Goal: Information Seeking & Learning: Learn about a topic

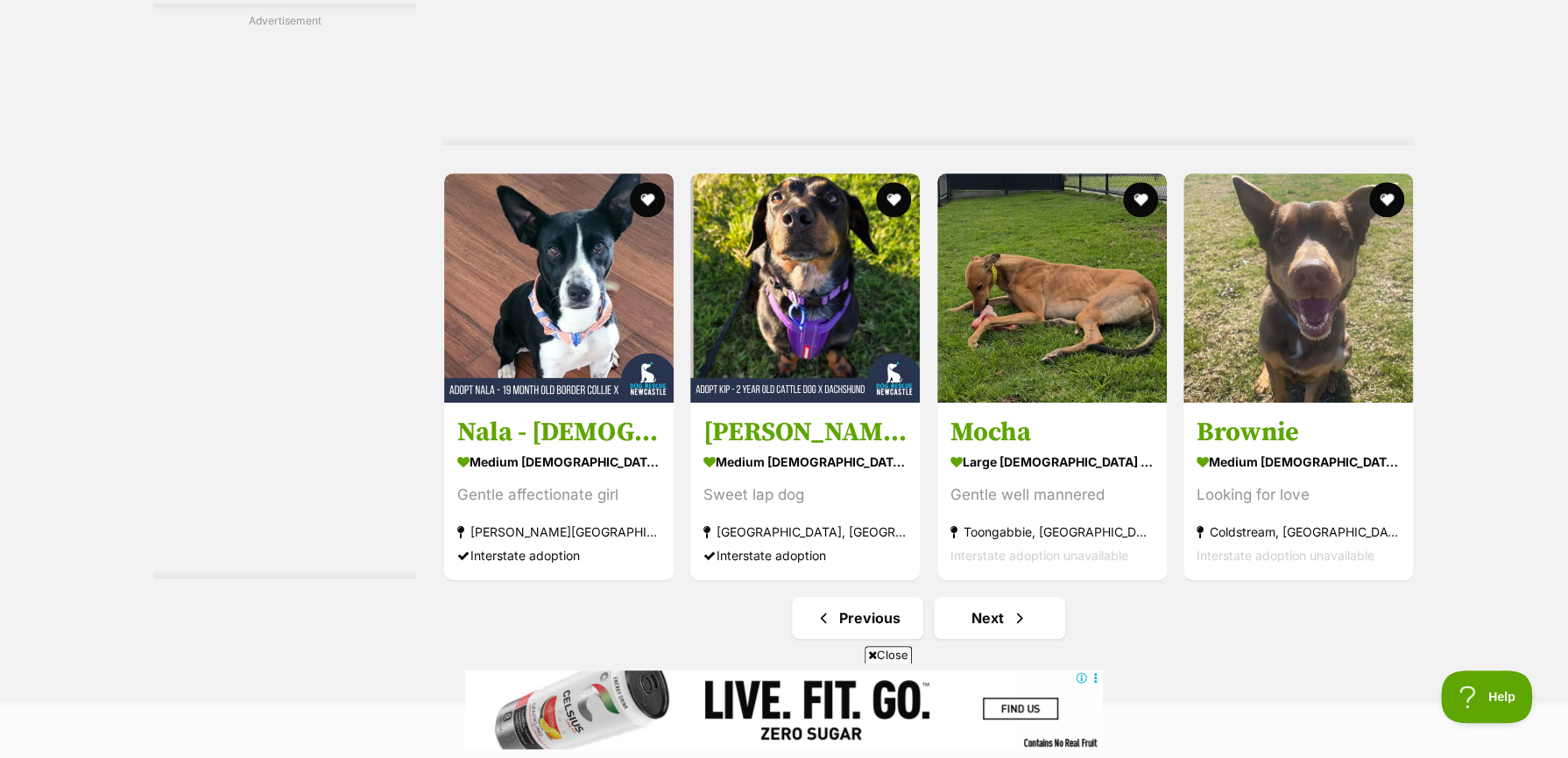
scroll to position [9105, 0]
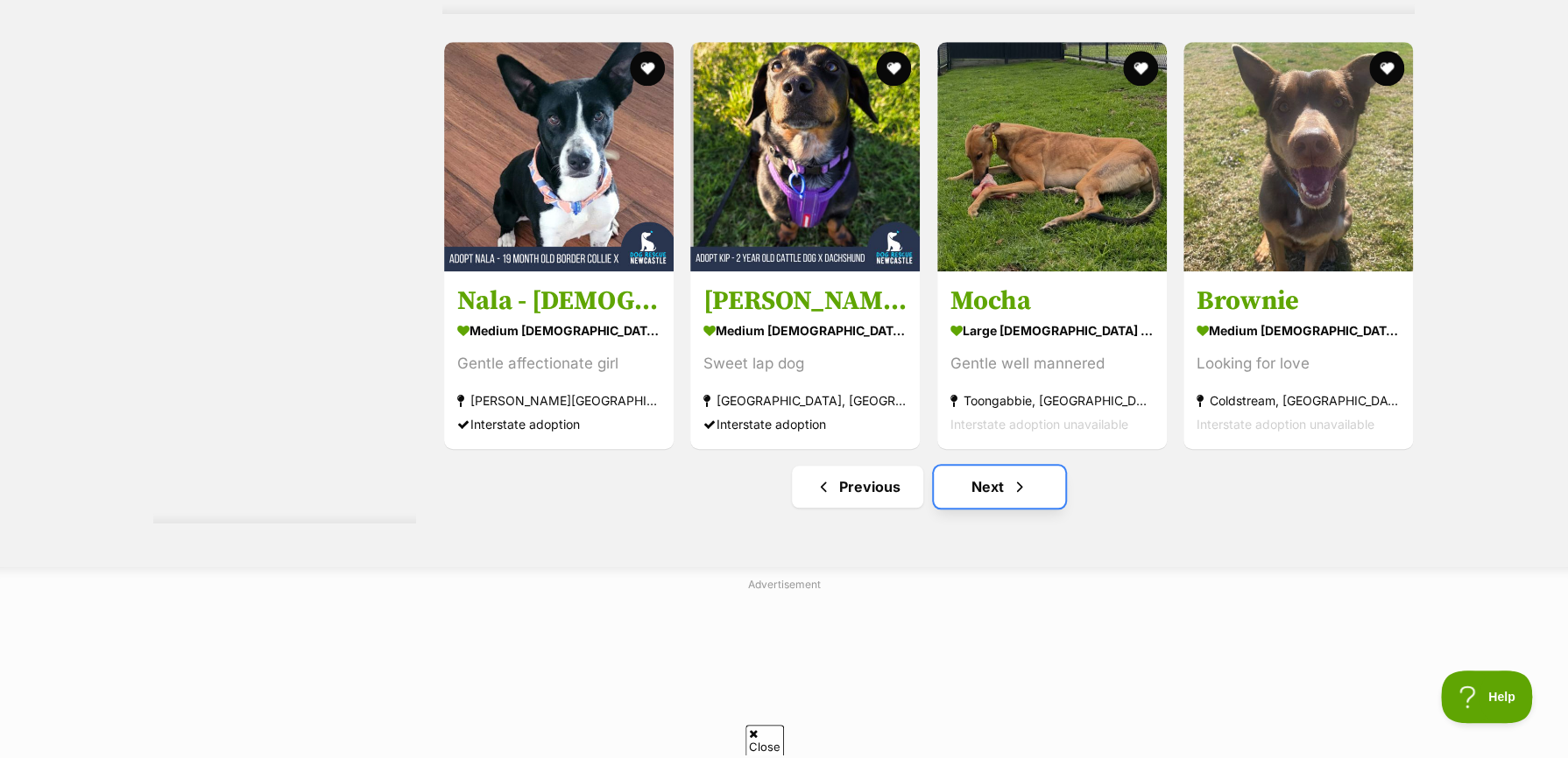
click at [1017, 497] on span "Next page" at bounding box center [1019, 487] width 18 height 21
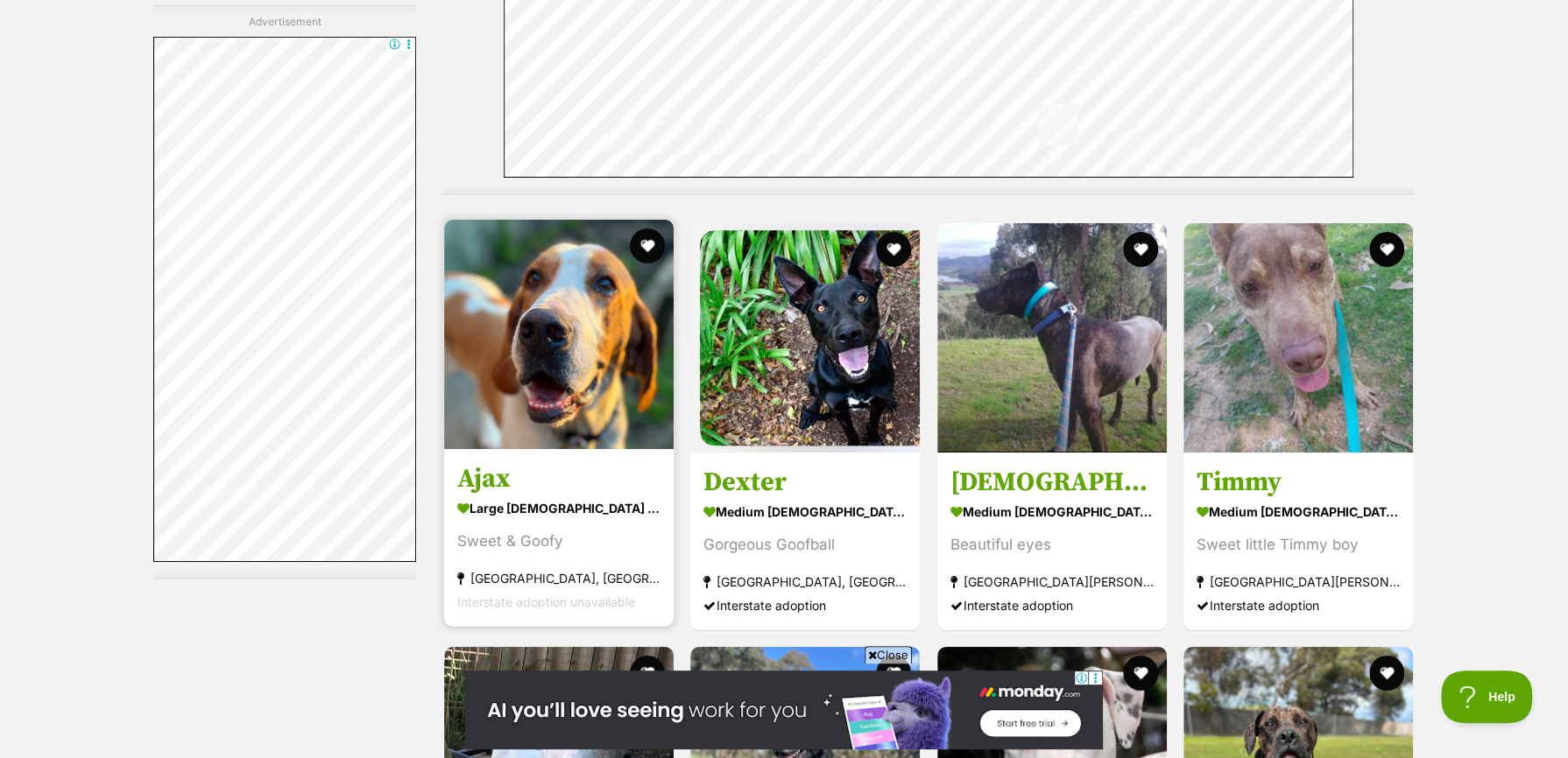
click at [487, 495] on h3 "Ajax" at bounding box center [558, 479] width 203 height 34
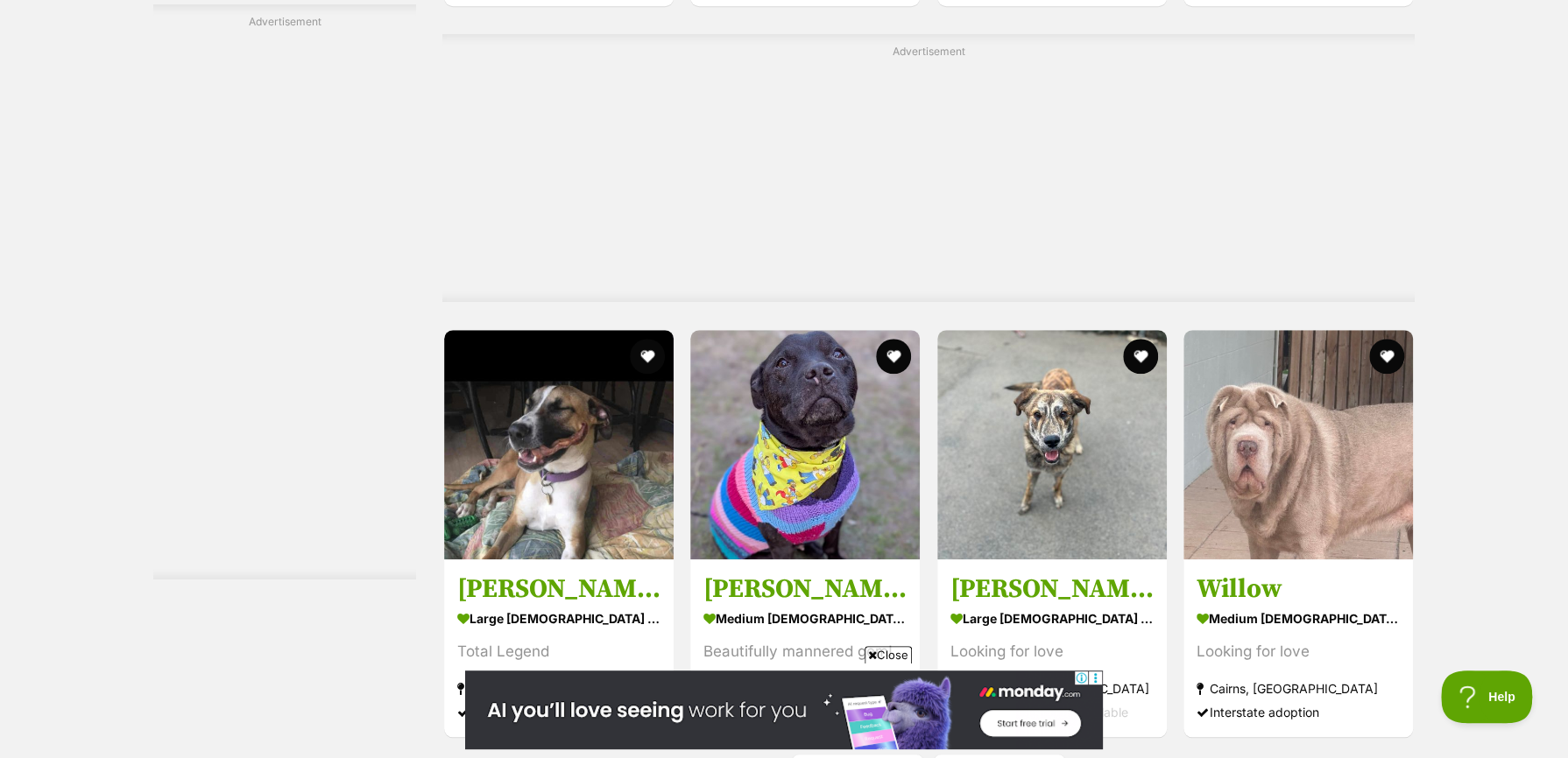
scroll to position [9193, 0]
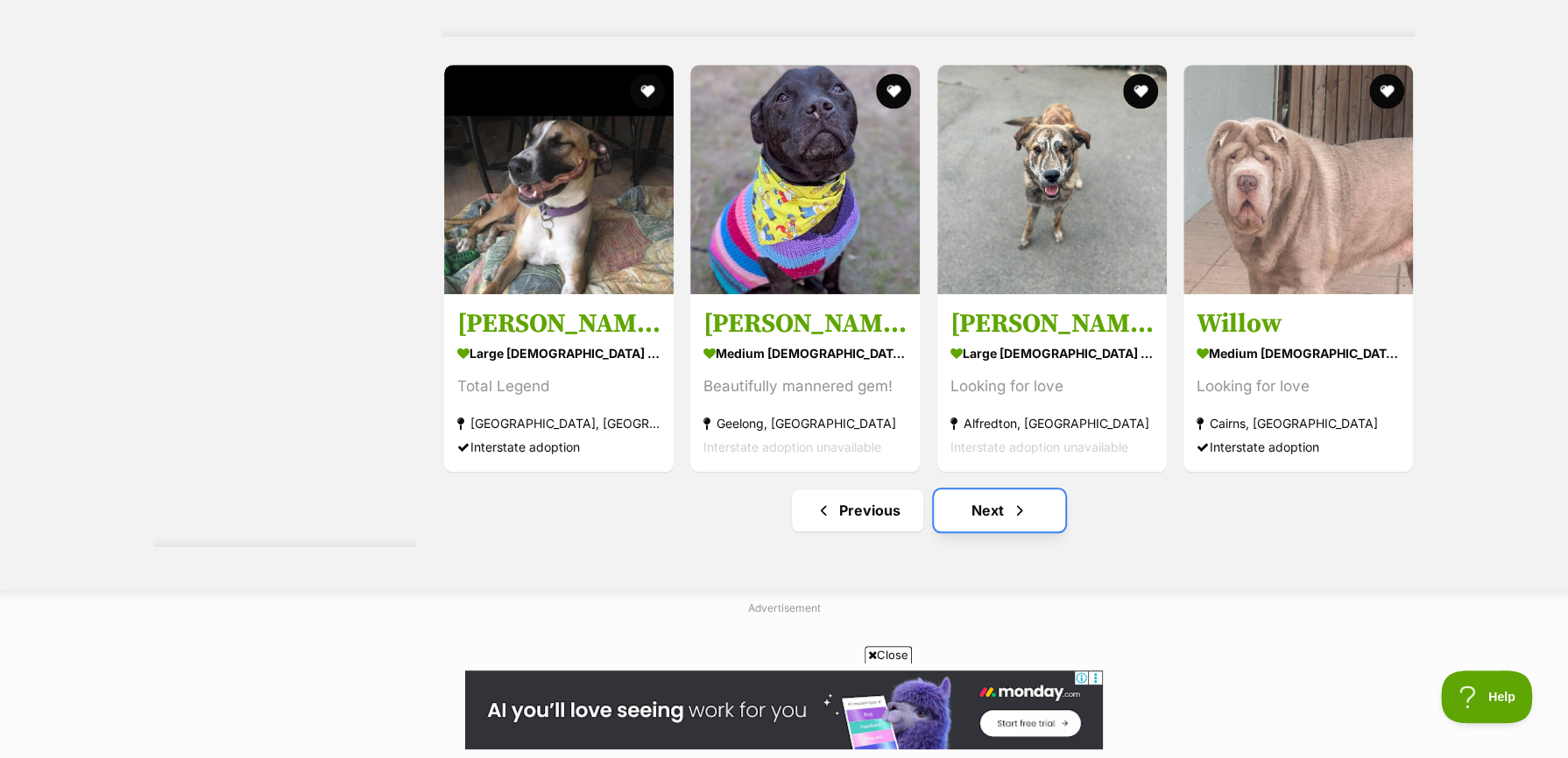
click at [948, 524] on link "Next" at bounding box center [1000, 510] width 132 height 42
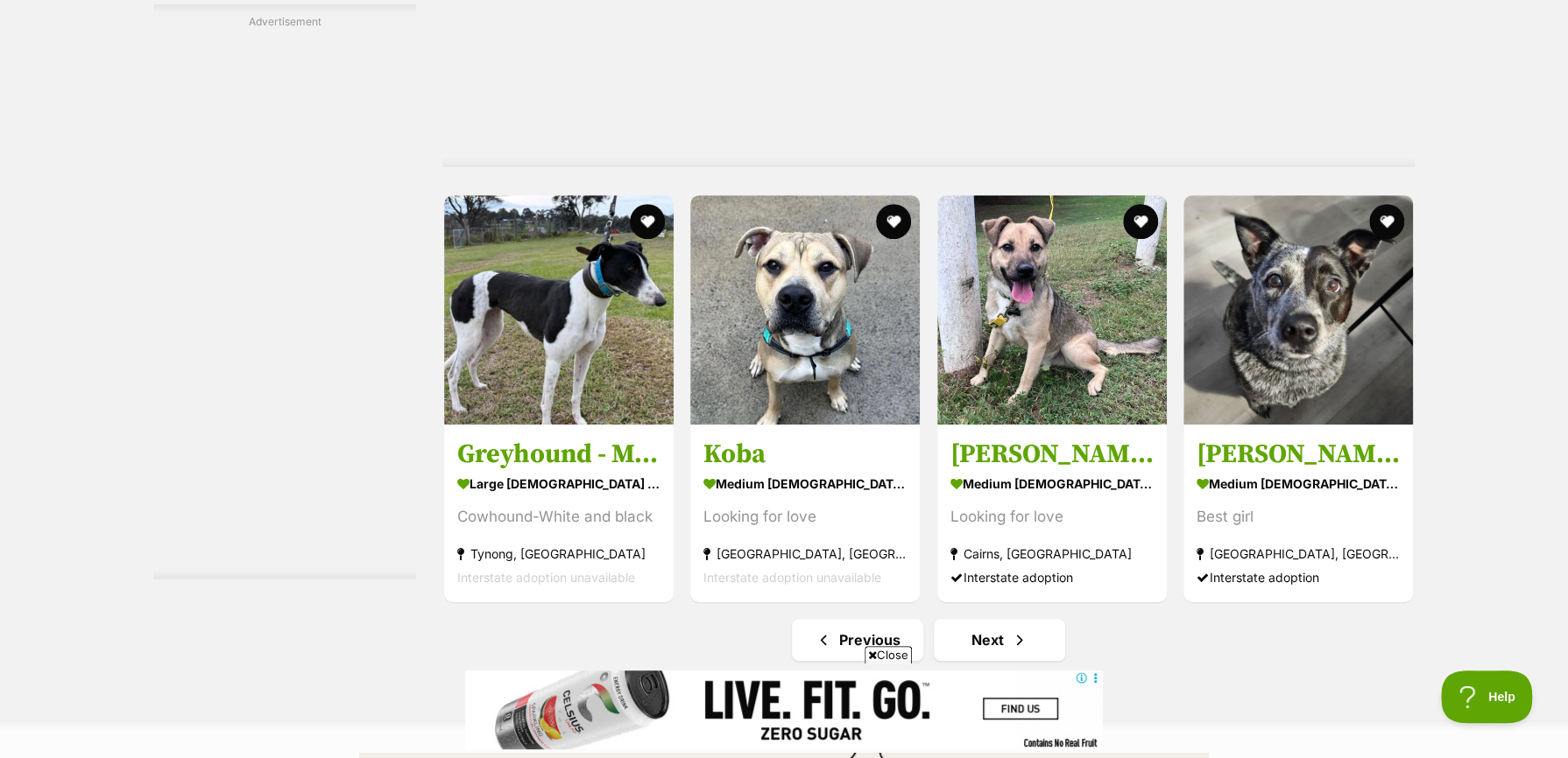
scroll to position [9105, 0]
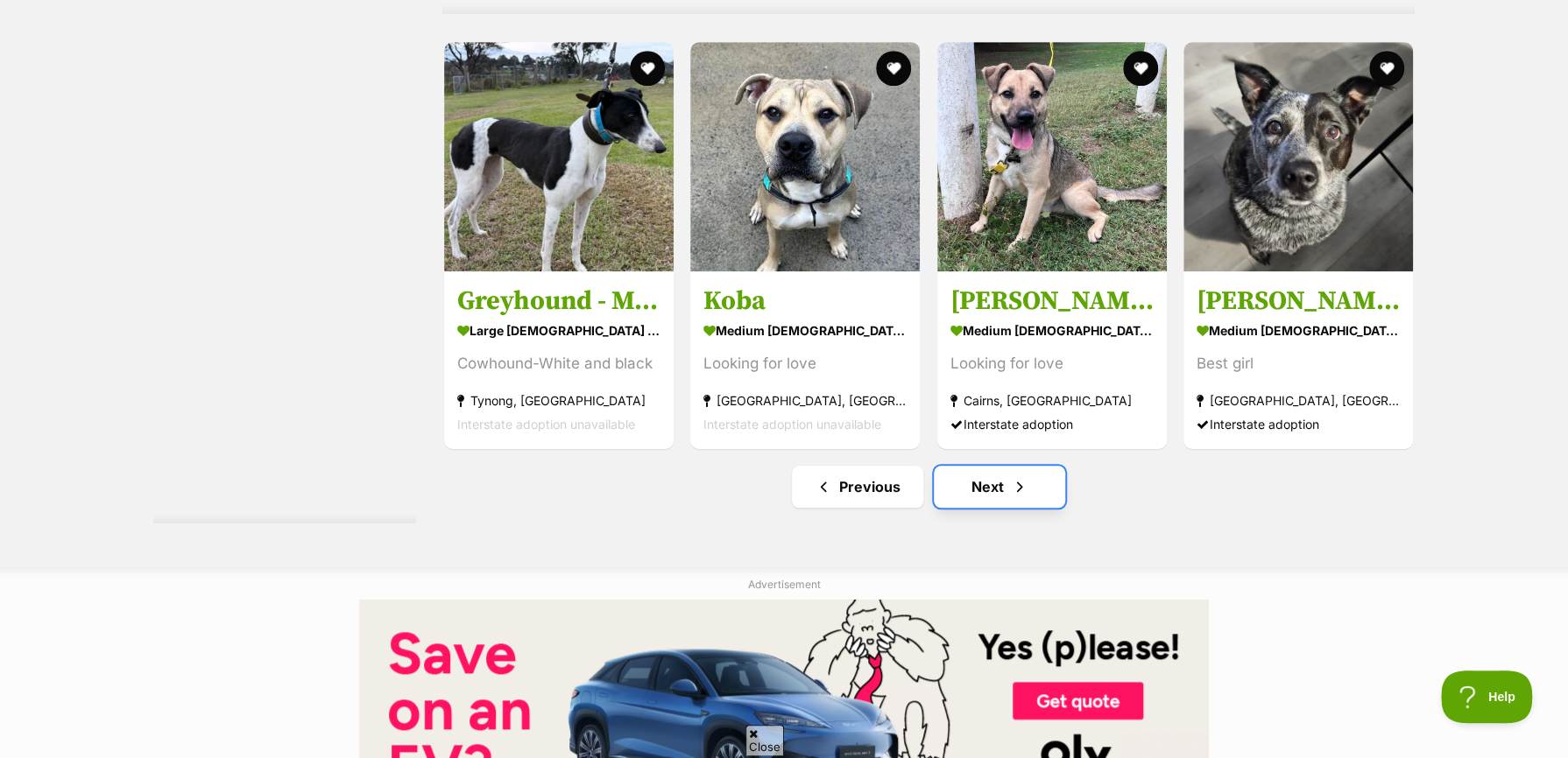
click at [1001, 494] on link "Next" at bounding box center [1000, 486] width 132 height 42
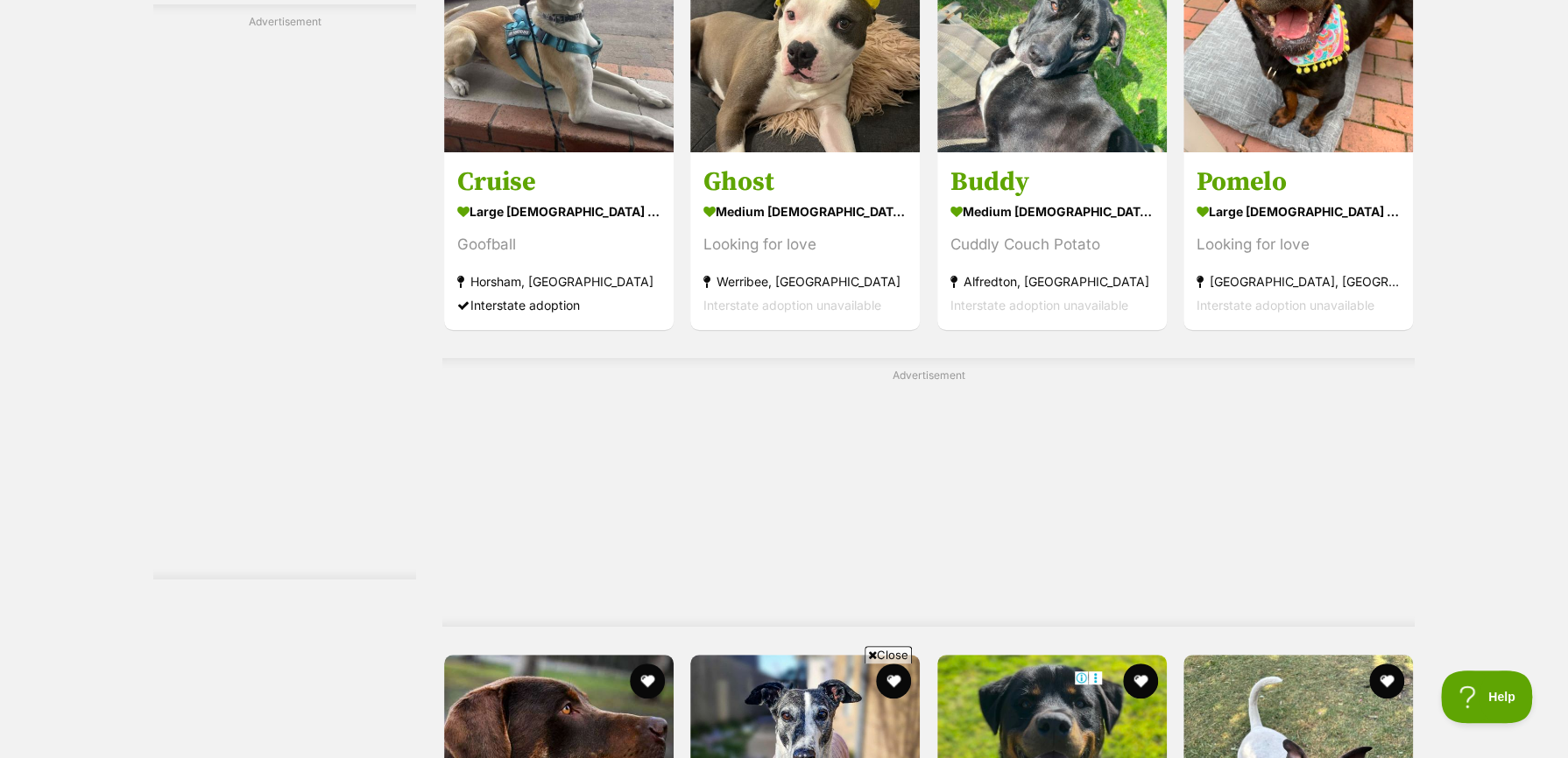
scroll to position [9017, 0]
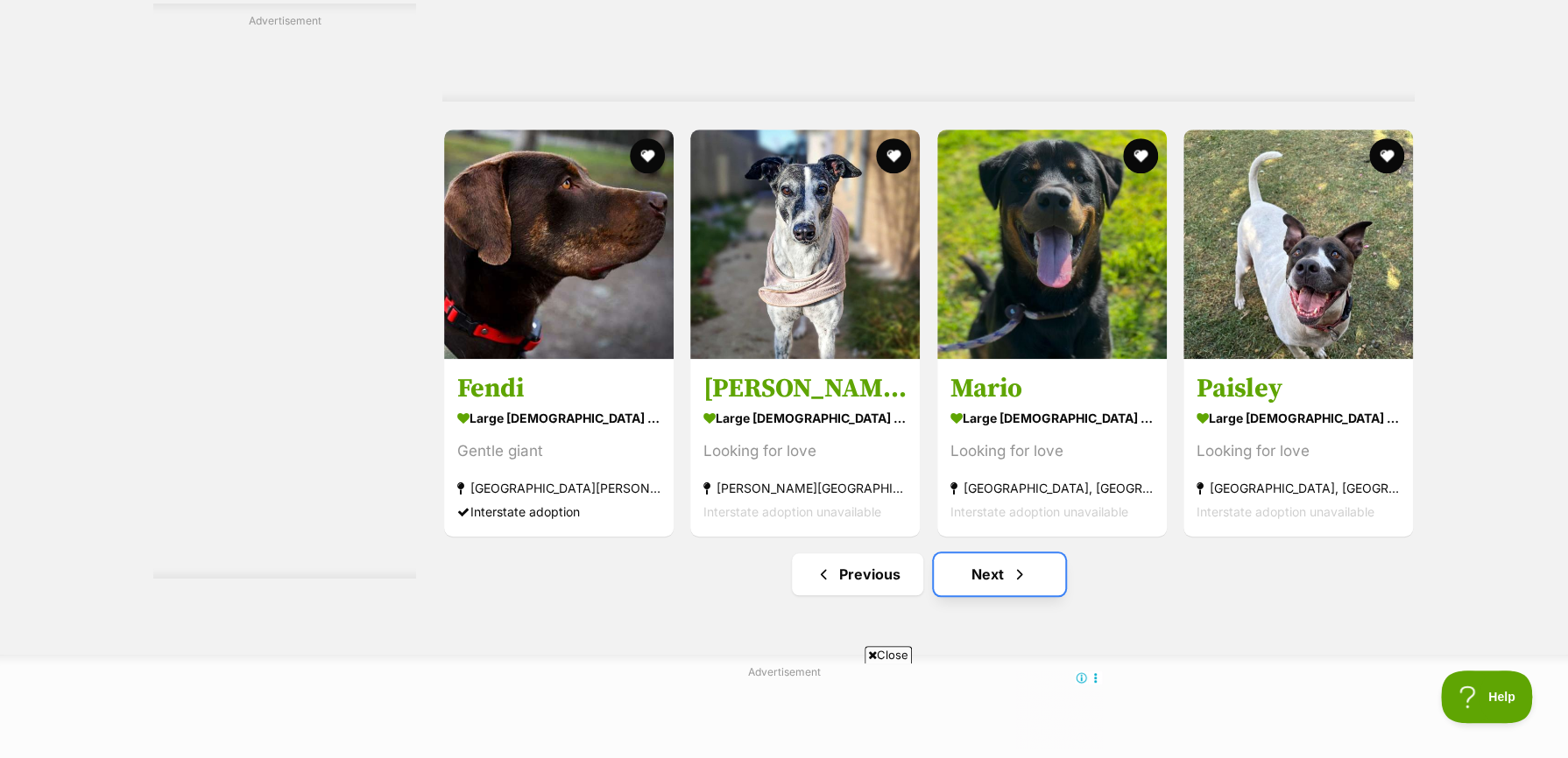
click at [1014, 585] on span "Next page" at bounding box center [1019, 574] width 18 height 21
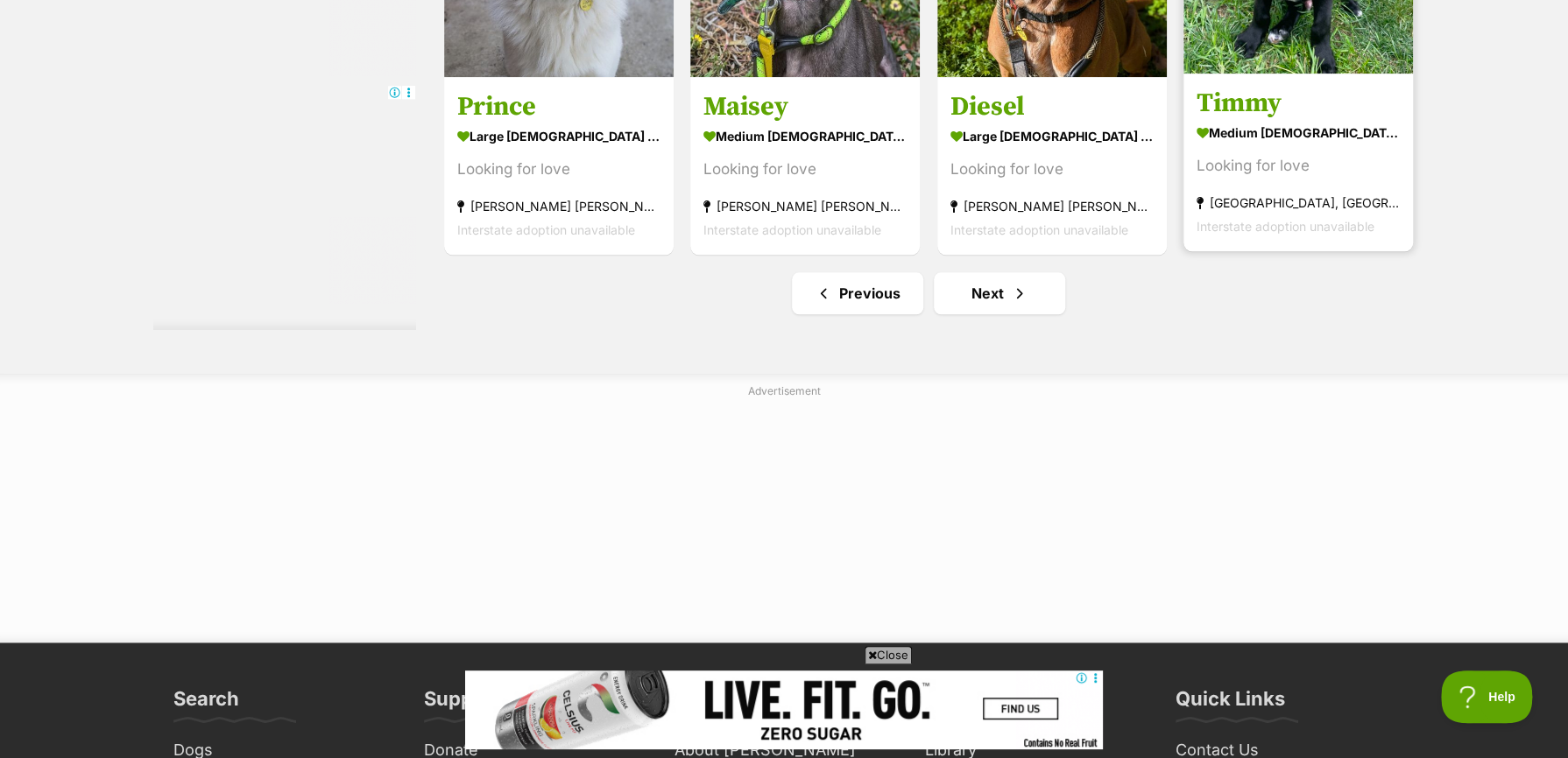
scroll to position [9456, 0]
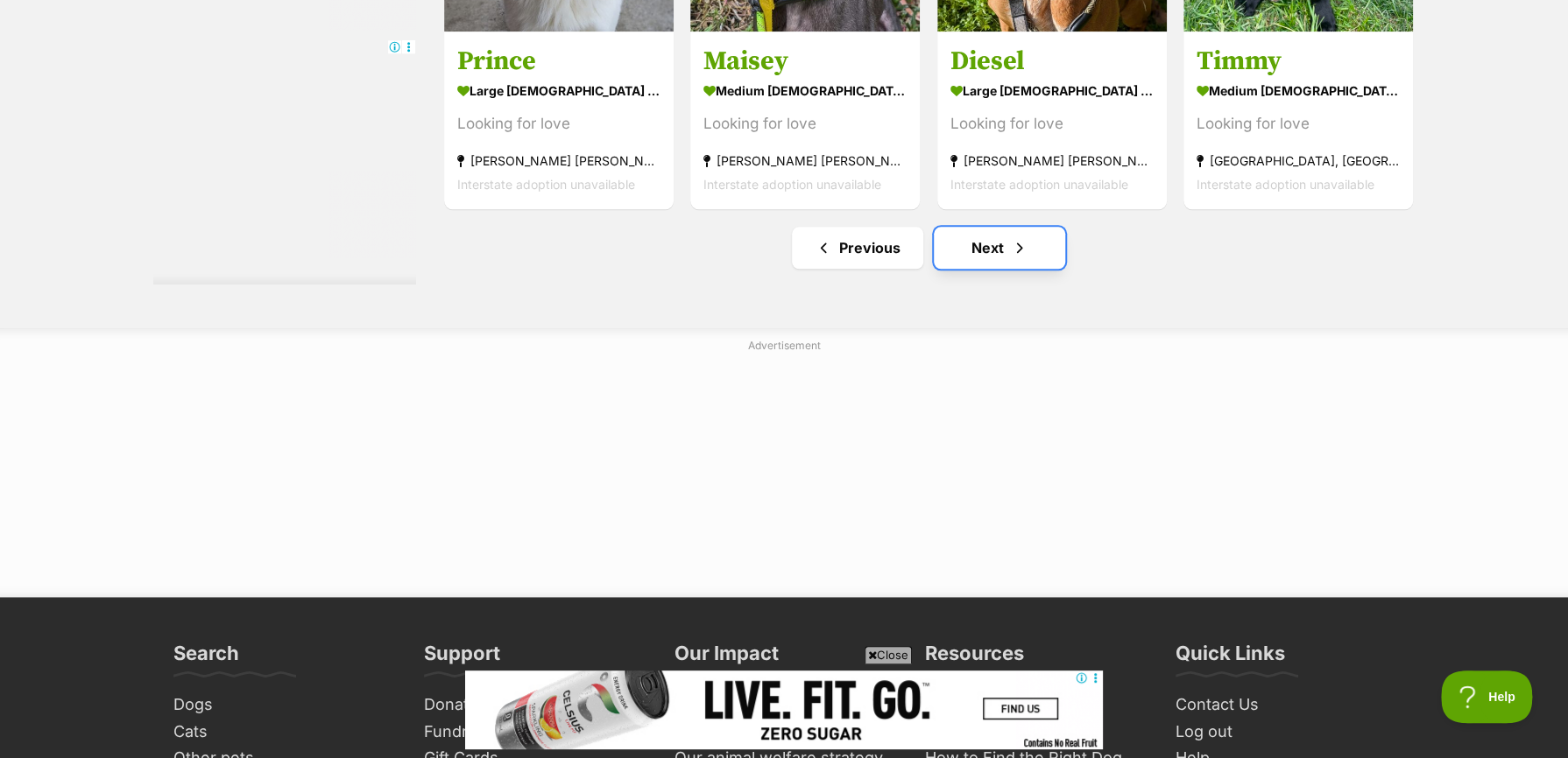
click at [1000, 259] on link "Next" at bounding box center [1000, 248] width 132 height 42
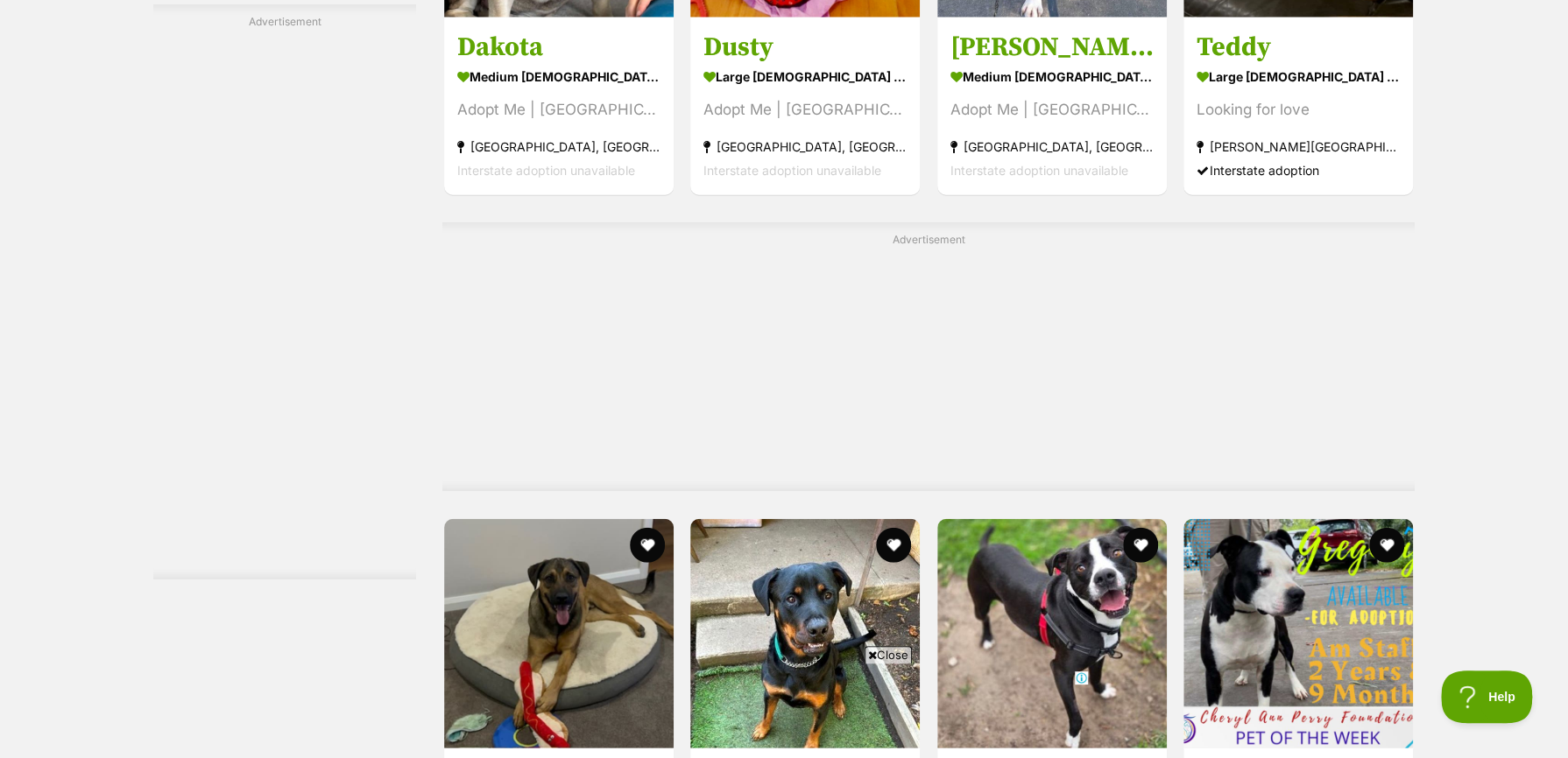
scroll to position [6391, 0]
